Goal: Transaction & Acquisition: Purchase product/service

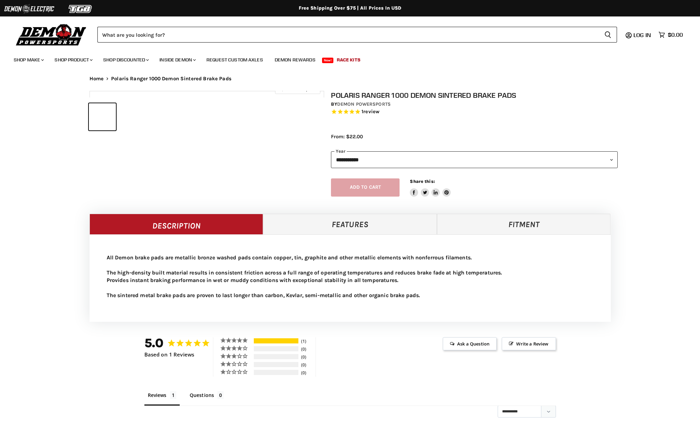
select select "******"
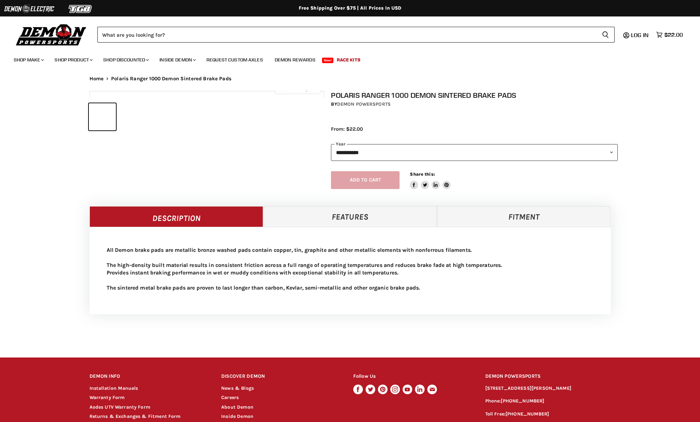
select select "******"
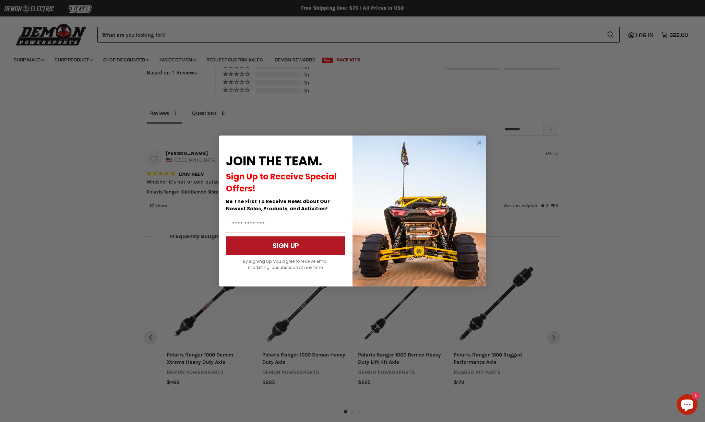
scroll to position [454, 0]
